Goal: Task Accomplishment & Management: Manage account settings

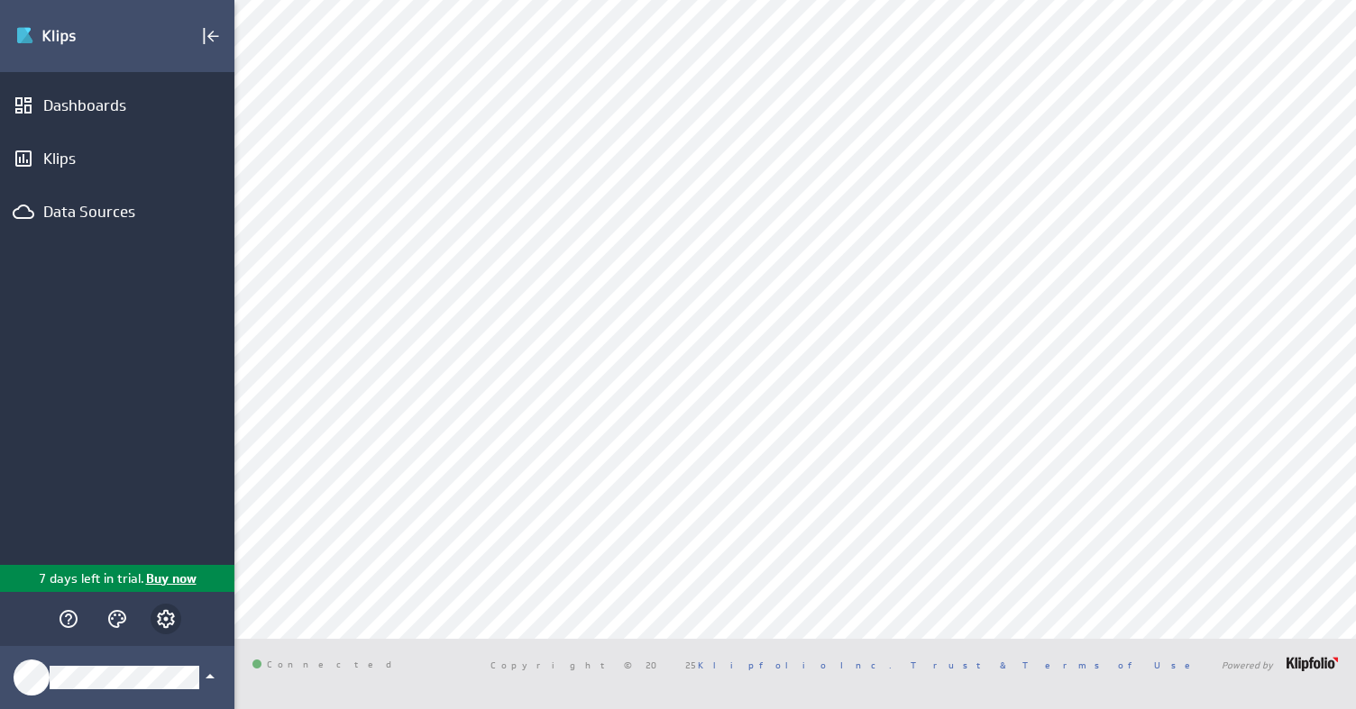
click at [169, 621] on icon "Account and settings" at bounding box center [166, 619] width 22 height 22
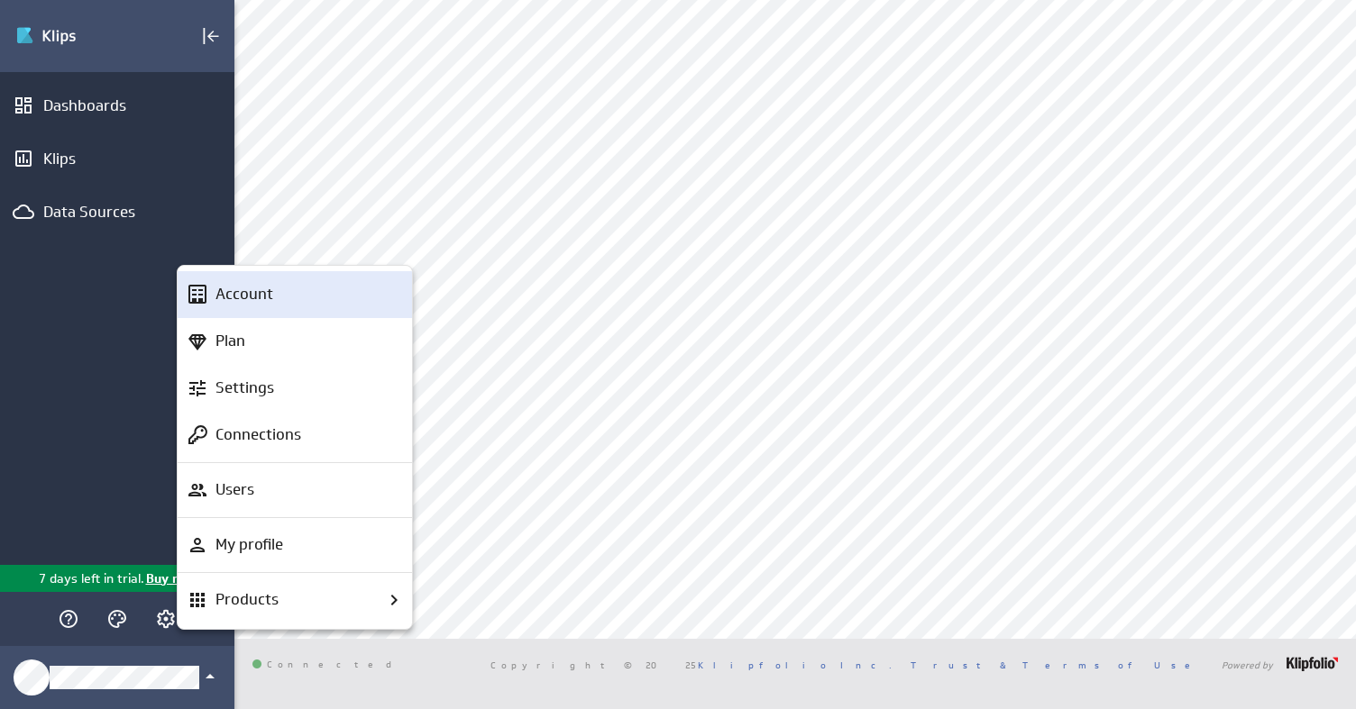
click at [279, 297] on div "Account" at bounding box center [302, 294] width 189 height 23
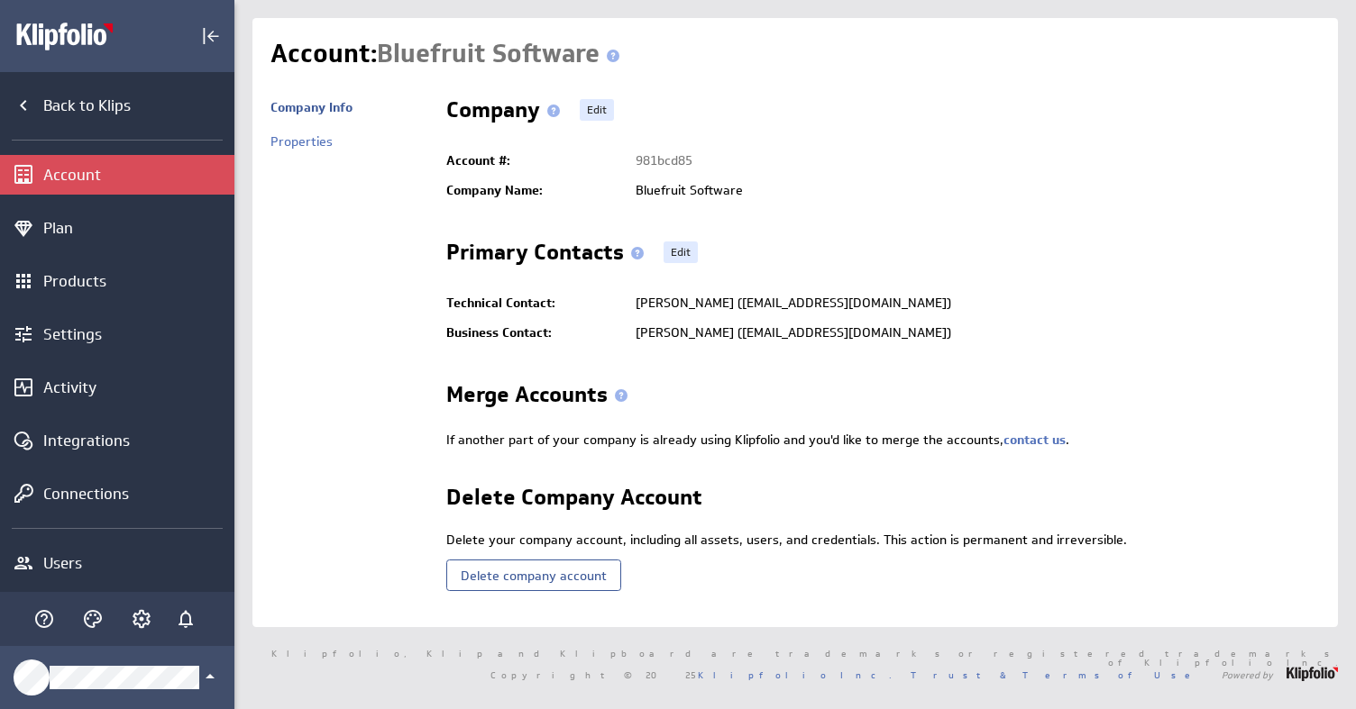
click at [440, 512] on td "Company Edit Account #: 981bcd85 Company Name: Bluefruit Software Primary Conta…" at bounding box center [873, 349] width 891 height 519
click at [526, 578] on button "Delete company account" at bounding box center [533, 576] width 175 height 32
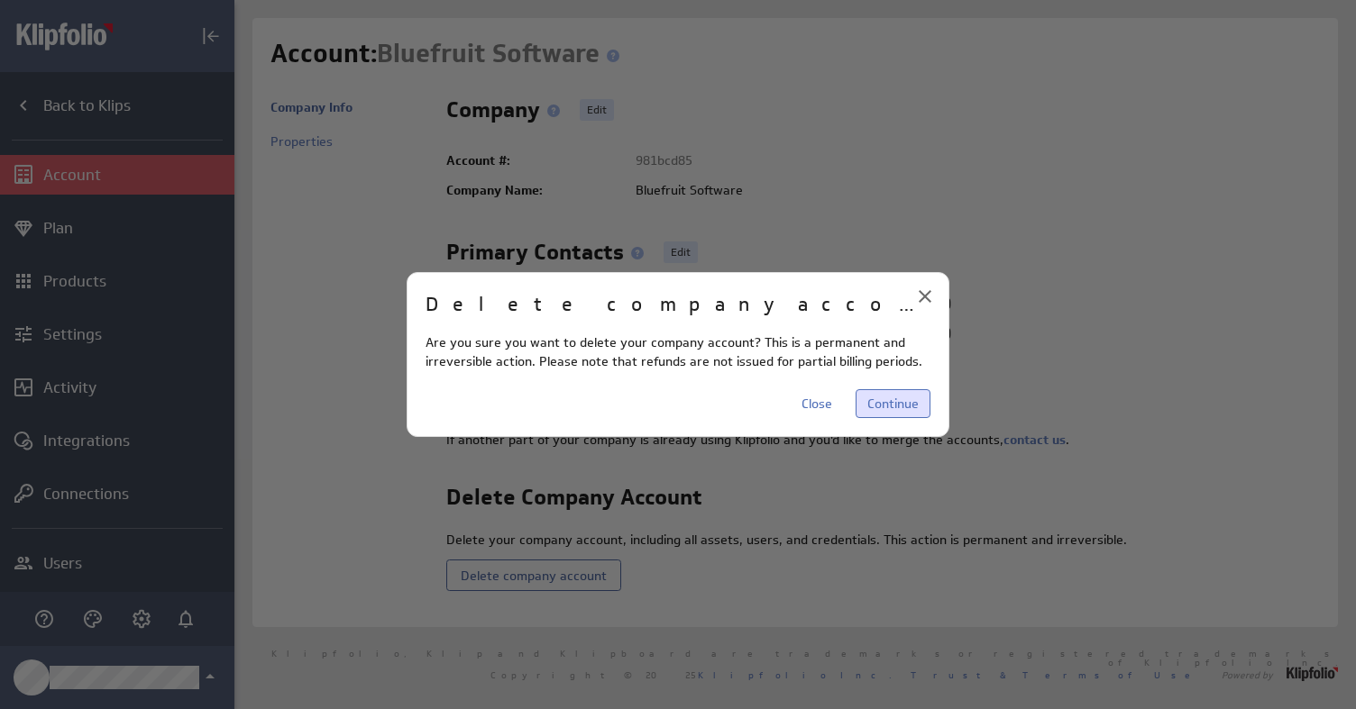
click at [891, 404] on span "Continue" at bounding box center [892, 404] width 51 height 16
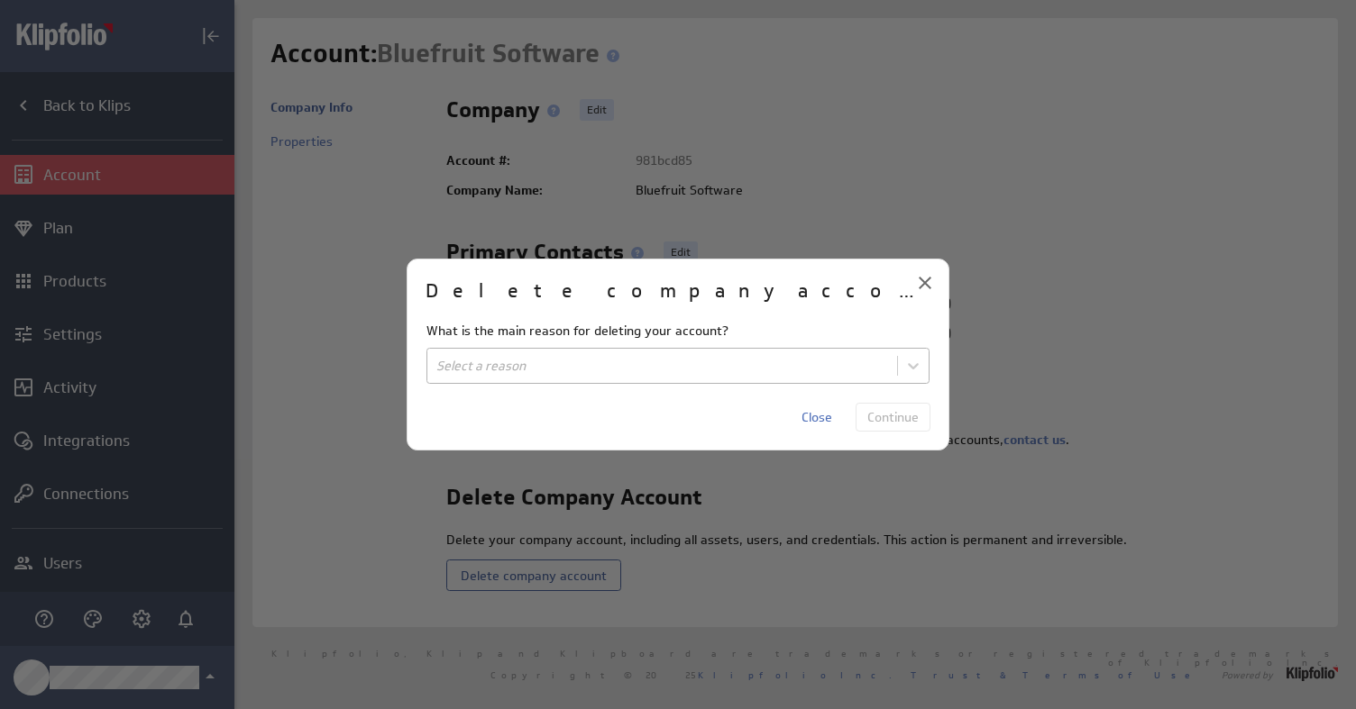
click at [855, 365] on body "(no message) Back to Klips Account Plan Products Settings Activity Integrations…" at bounding box center [678, 354] width 1356 height 709
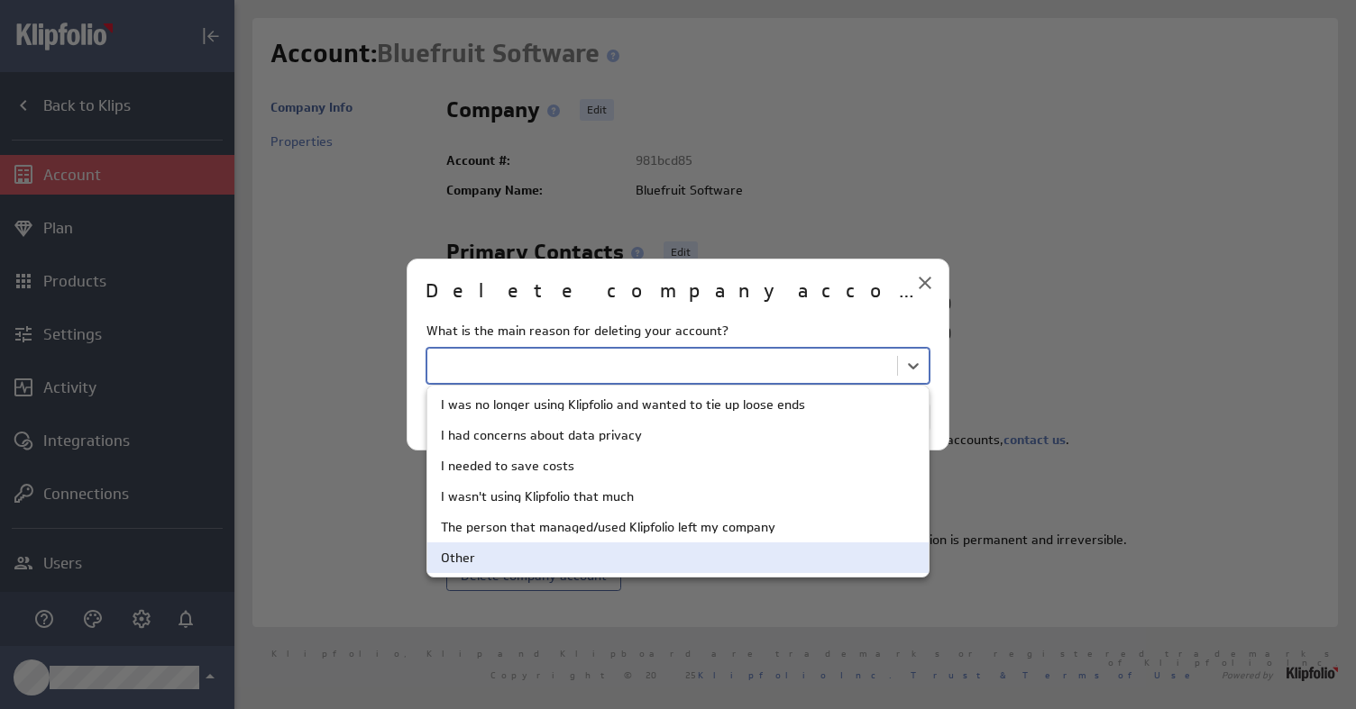
click at [641, 558] on div "Other" at bounding box center [678, 558] width 474 height 13
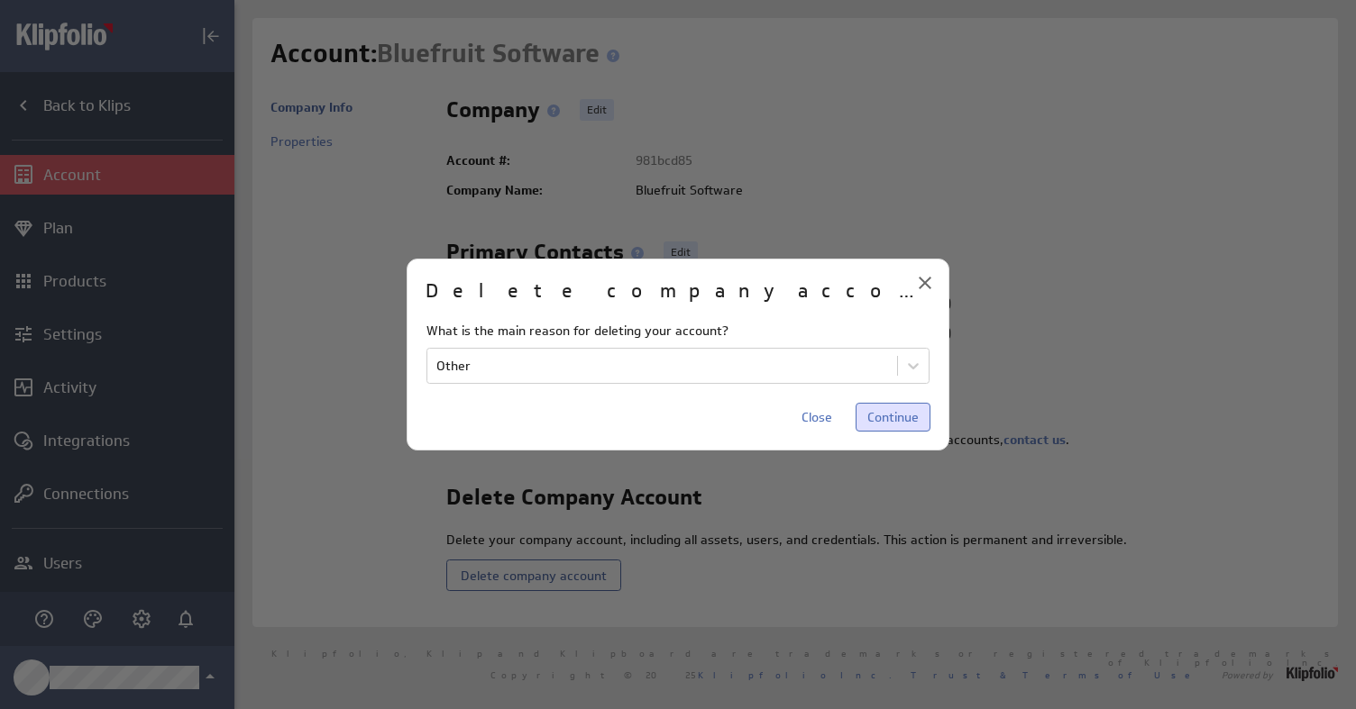
click at [883, 417] on span "Continue" at bounding box center [892, 417] width 51 height 16
click at [891, 418] on span "Delete account" at bounding box center [873, 417] width 89 height 16
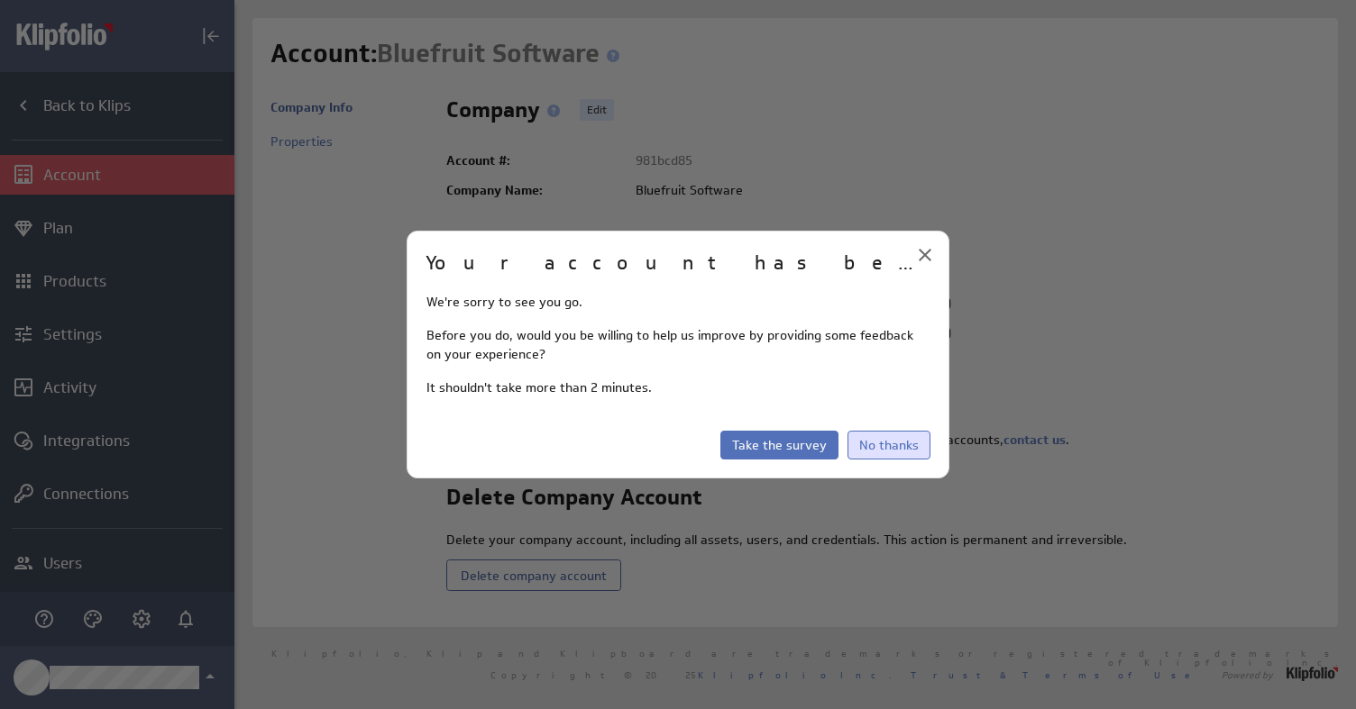
click at [882, 447] on span "No thanks" at bounding box center [888, 445] width 59 height 16
